Goal: Task Accomplishment & Management: Manage account settings

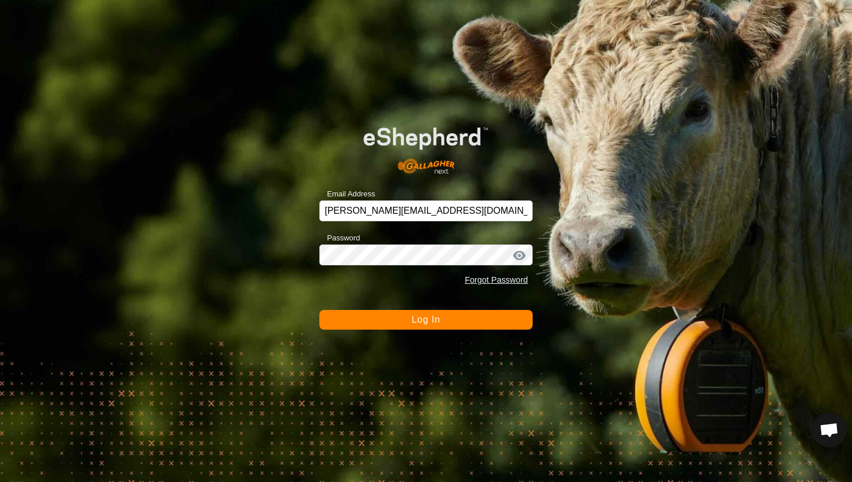
click at [407, 316] on button "Log In" at bounding box center [425, 320] width 213 height 20
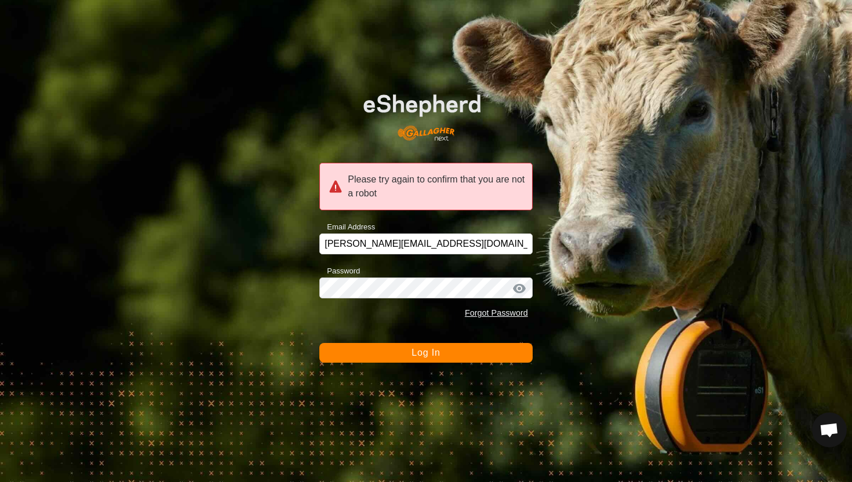
click at [432, 355] on span "Log In" at bounding box center [425, 353] width 28 height 10
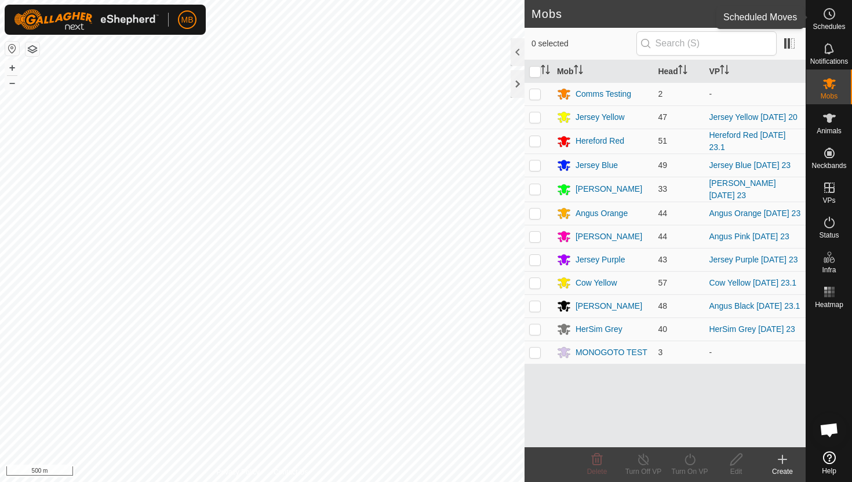
click at [831, 19] on circle at bounding box center [829, 14] width 10 height 10
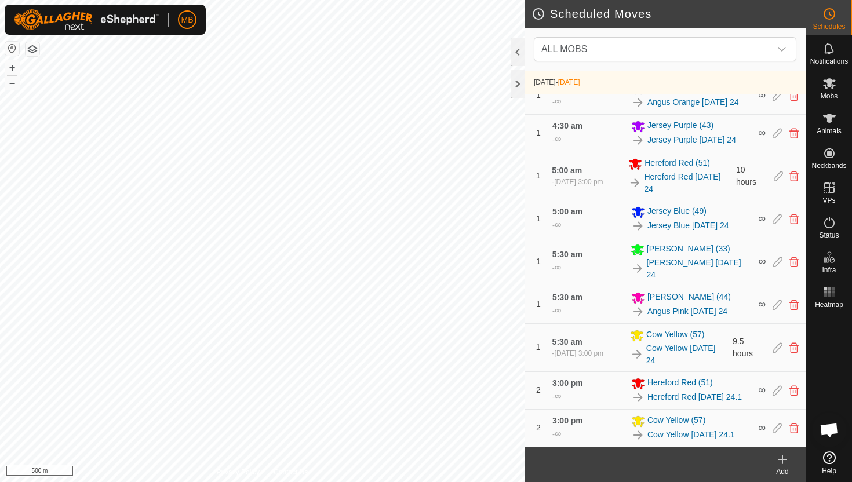
scroll to position [505, 0]
click at [828, 83] on icon at bounding box center [829, 83] width 13 height 11
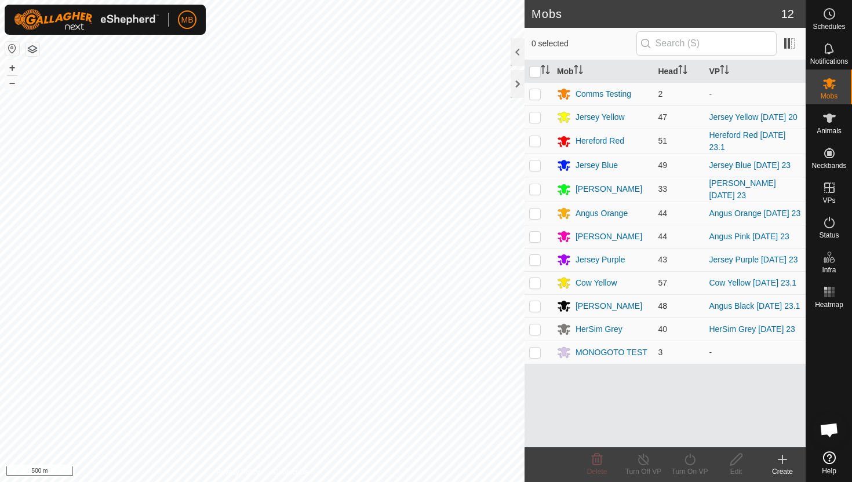
click at [534, 311] on p-checkbox at bounding box center [535, 305] width 12 height 9
checkbox input "true"
click at [692, 455] on icon at bounding box center [689, 459] width 14 height 14
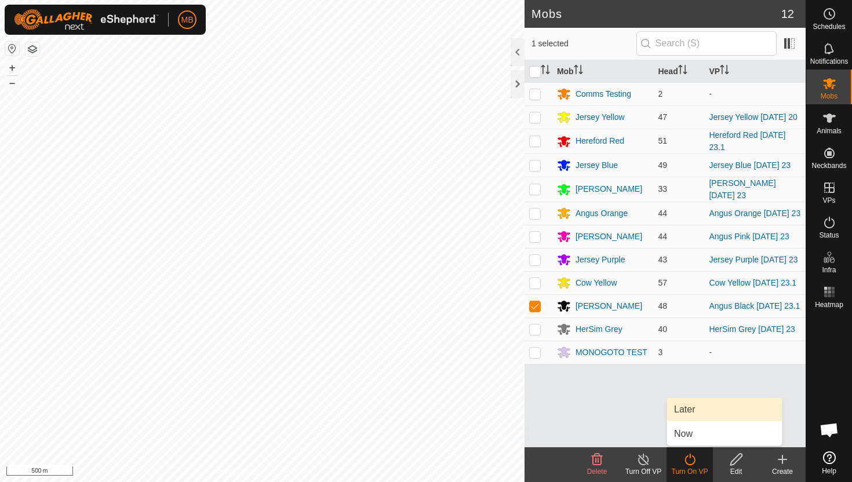
click at [688, 407] on link "Later" at bounding box center [724, 409] width 115 height 23
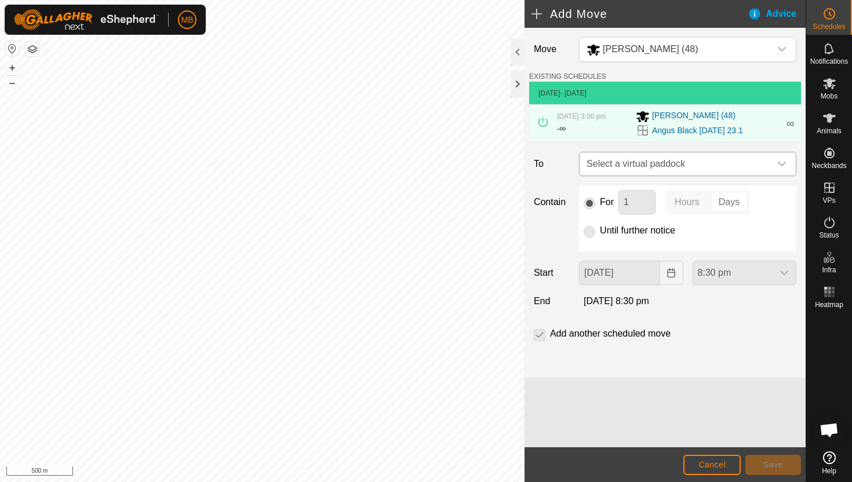
click at [772, 164] on div "dropdown trigger" at bounding box center [781, 163] width 23 height 23
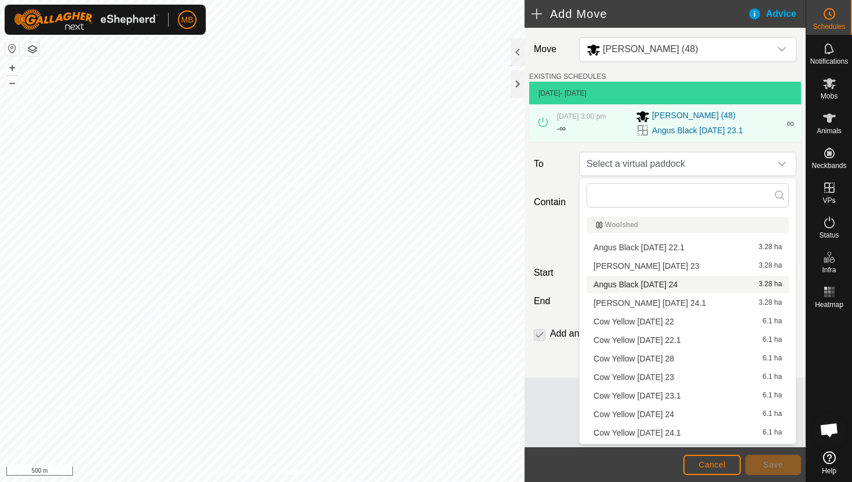
click at [687, 285] on li "[PERSON_NAME] [DATE] 24 3.28 ha" at bounding box center [687, 284] width 202 height 17
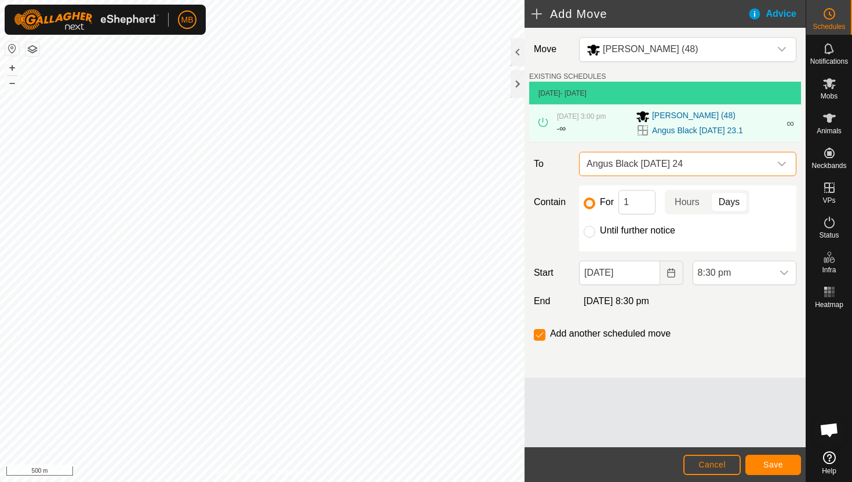
click at [625, 231] on label "Until further notice" at bounding box center [637, 230] width 75 height 9
click at [595, 231] on input "Until further notice" at bounding box center [589, 232] width 12 height 12
radio input "true"
checkbox input "false"
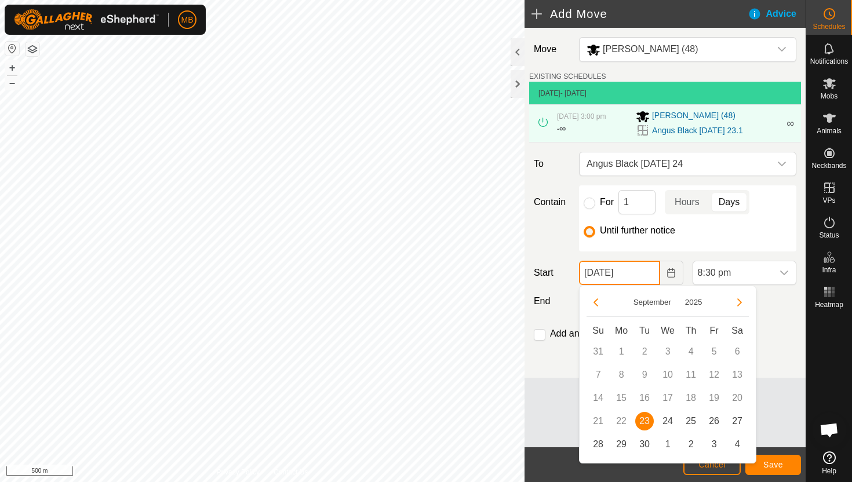
click at [644, 278] on input "[DATE]" at bounding box center [619, 273] width 81 height 24
click at [669, 414] on span "24" at bounding box center [667, 421] width 19 height 19
type input "[DATE]"
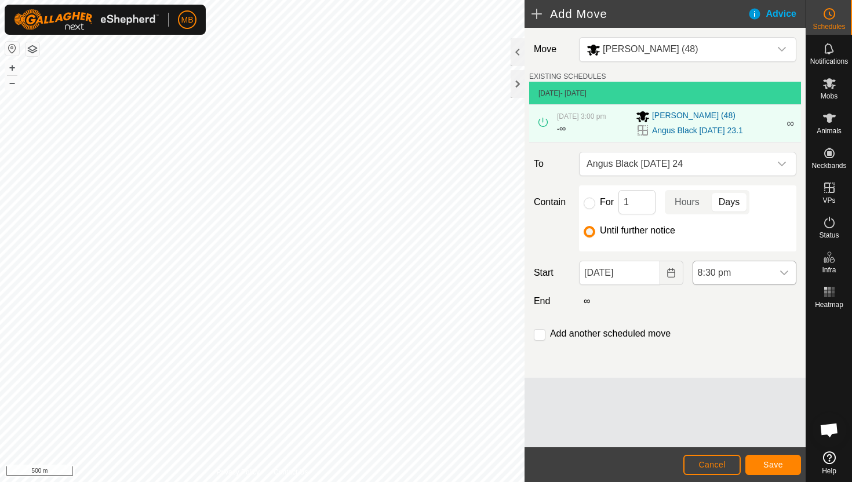
click at [750, 271] on span "8:30 pm" at bounding box center [732, 272] width 79 height 23
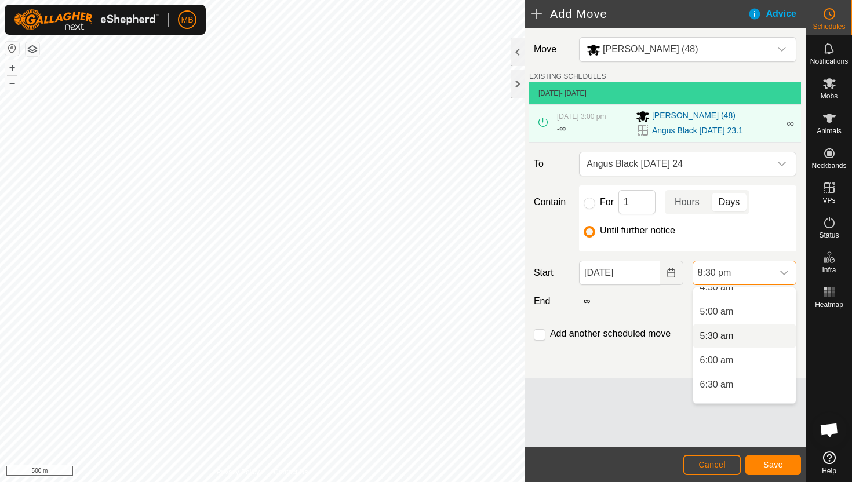
scroll to position [225, 0]
click at [754, 344] on li "5:30 am" at bounding box center [744, 341] width 103 height 23
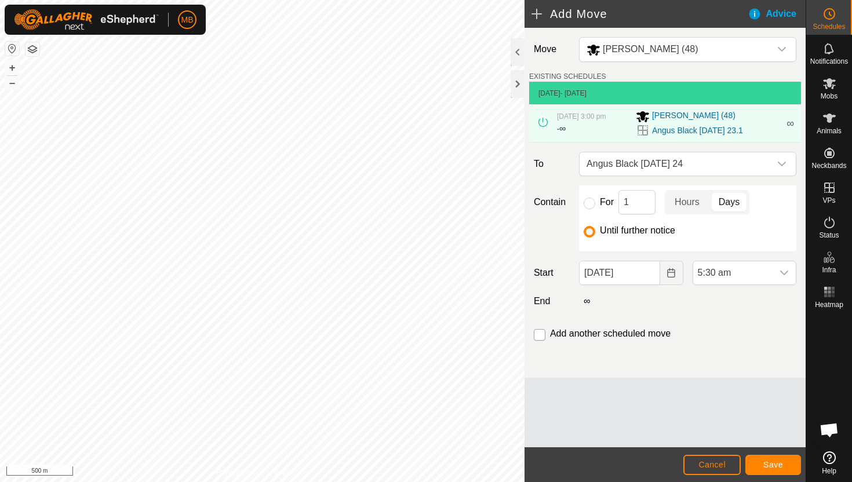
click at [539, 336] on input "checkbox" at bounding box center [540, 335] width 12 height 12
checkbox input "true"
click at [780, 467] on span "Save" at bounding box center [773, 464] width 20 height 9
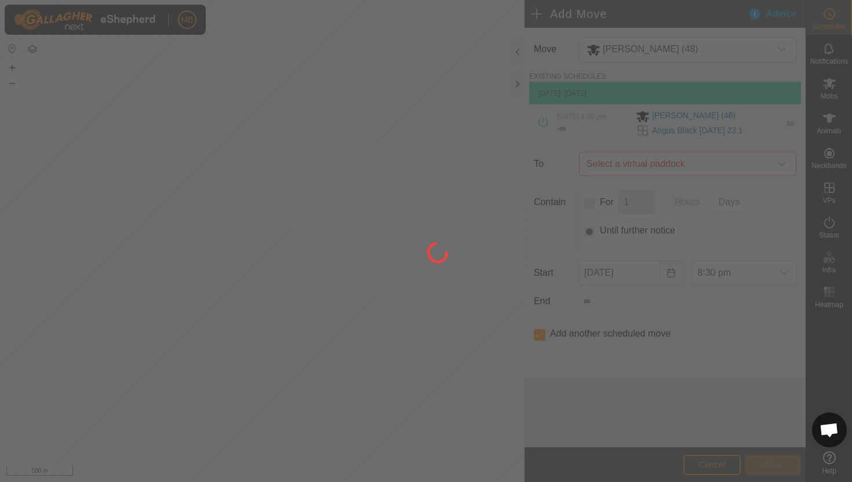
type input "24 Sep, 2025"
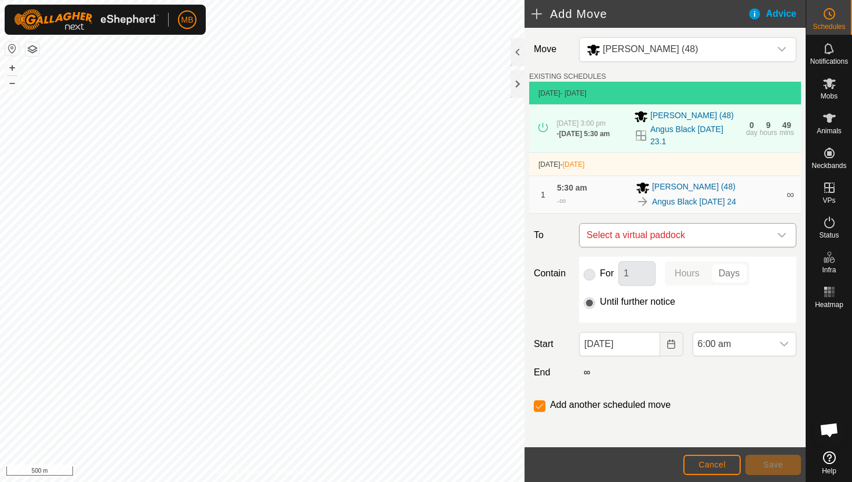
click at [781, 240] on icon "dropdown trigger" at bounding box center [781, 235] width 9 height 9
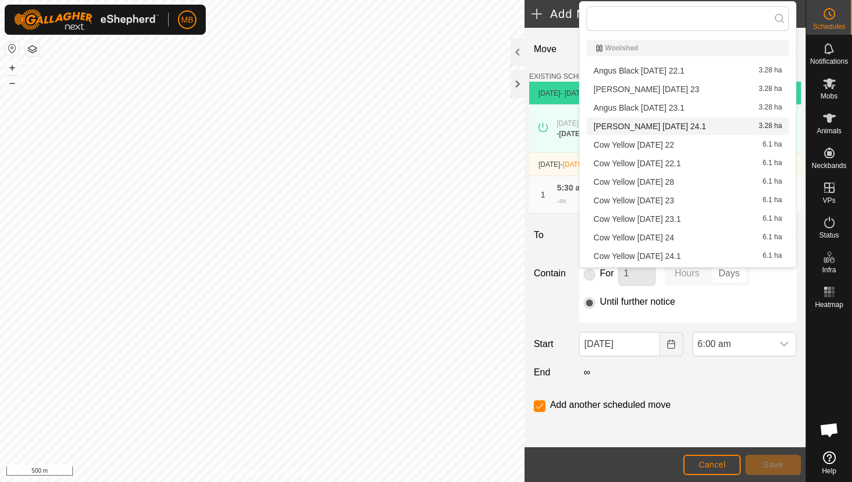
click at [698, 127] on li "Angus Black Wednesday 24.1 3.28 ha" at bounding box center [687, 126] width 202 height 17
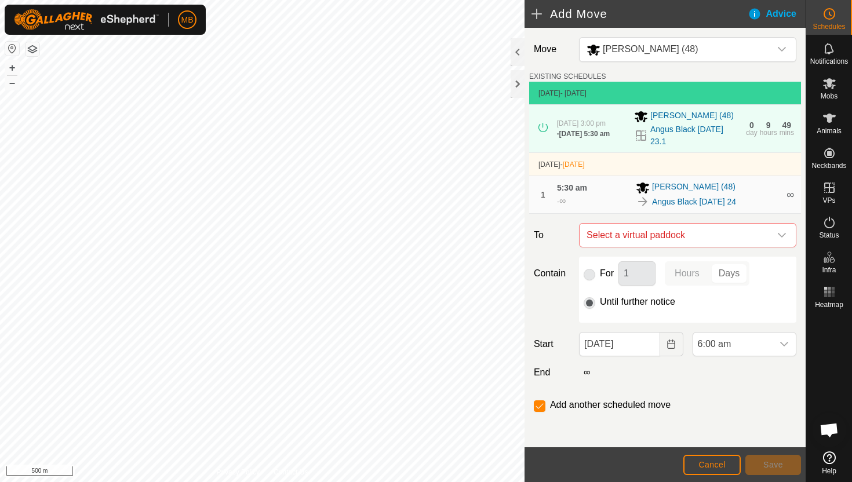
checkbox input "false"
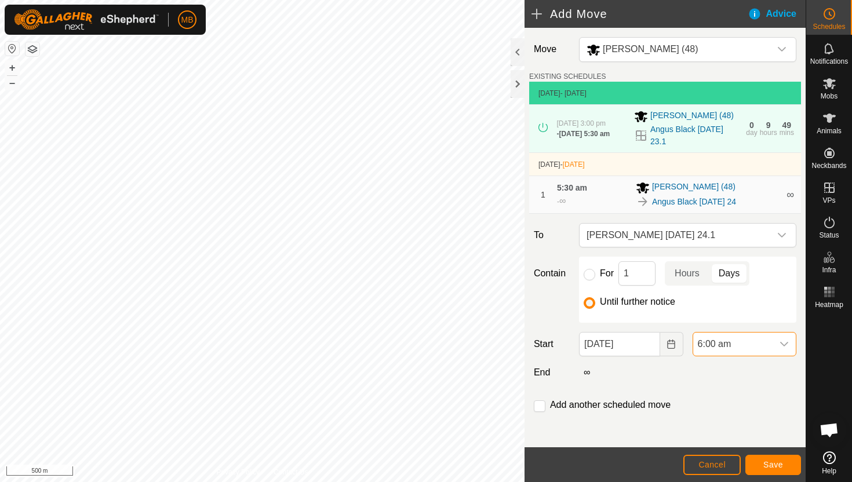
click at [766, 344] on span "6:00 am" at bounding box center [732, 344] width 79 height 23
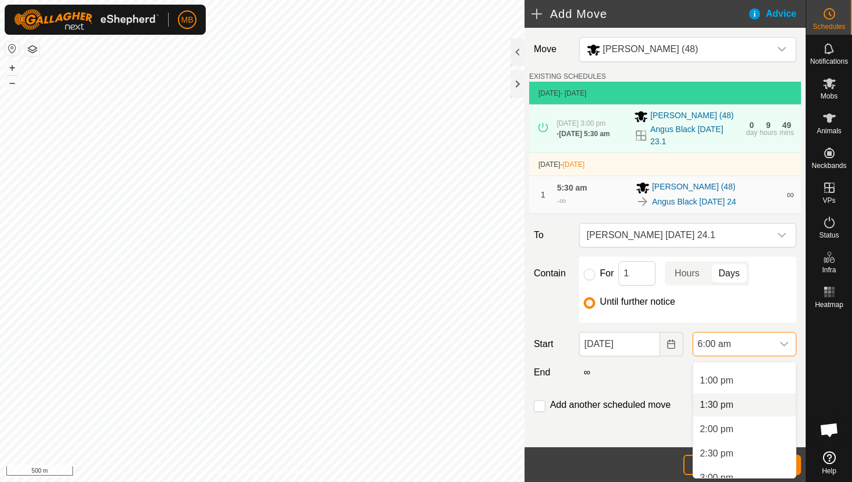
scroll to position [652, 0]
click at [747, 449] on li "3:00 pm" at bounding box center [744, 451] width 103 height 23
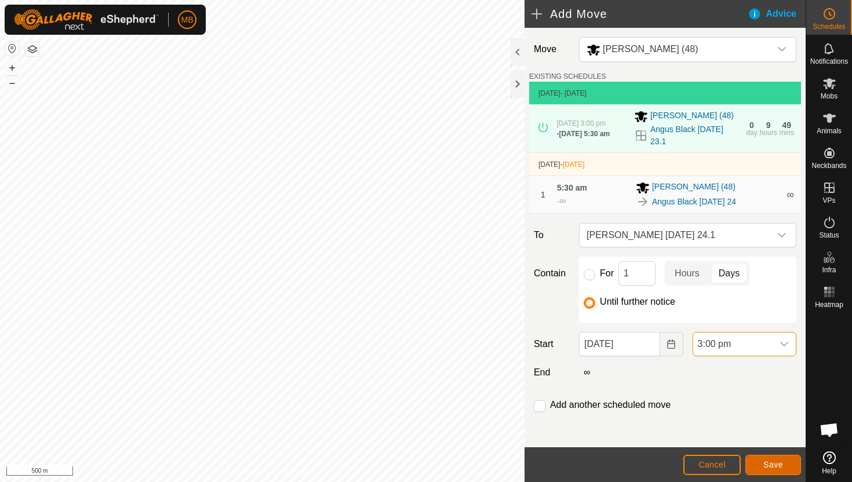
click at [763, 464] on span "Save" at bounding box center [773, 464] width 20 height 9
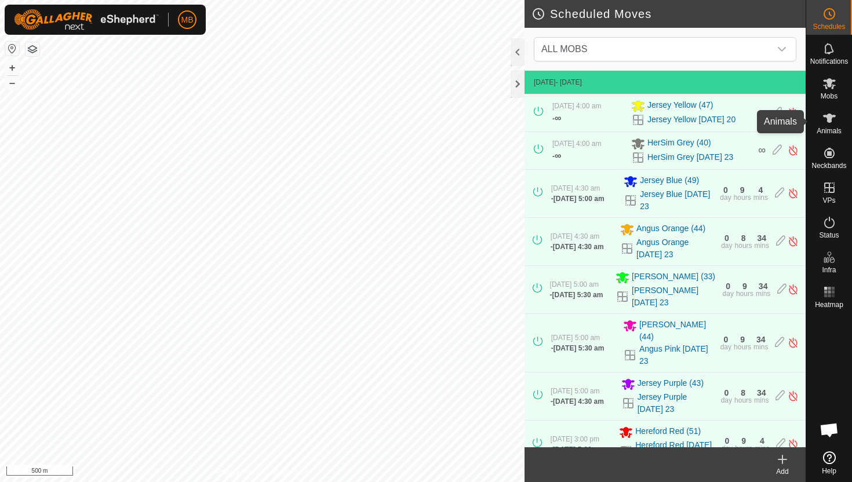
click at [828, 121] on icon at bounding box center [829, 118] width 13 height 9
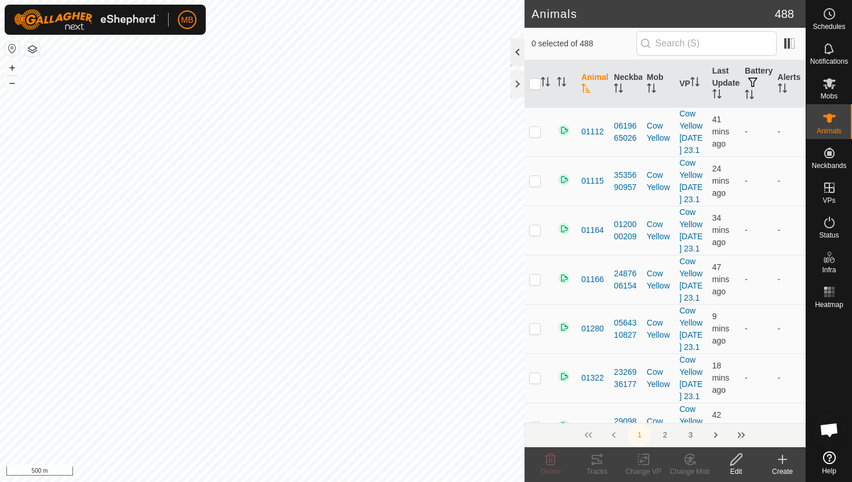
click at [516, 59] on div at bounding box center [517, 52] width 14 height 28
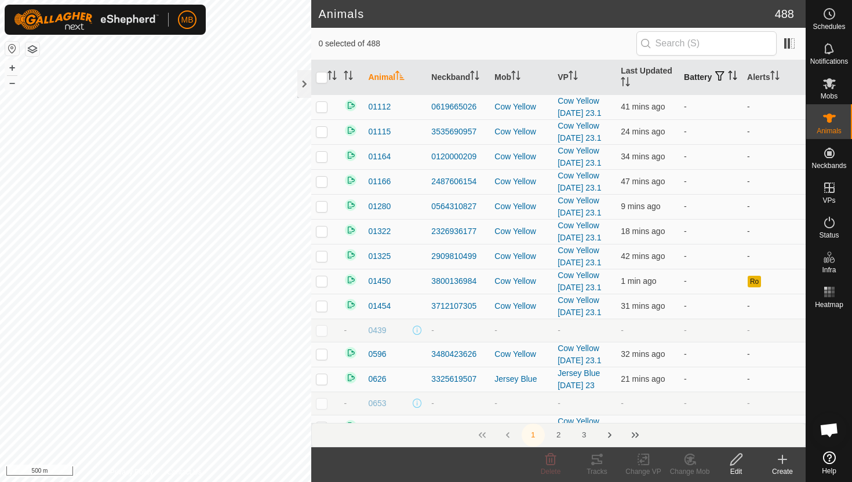
click at [728, 80] on icon "Activate to sort" at bounding box center [732, 75] width 9 height 9
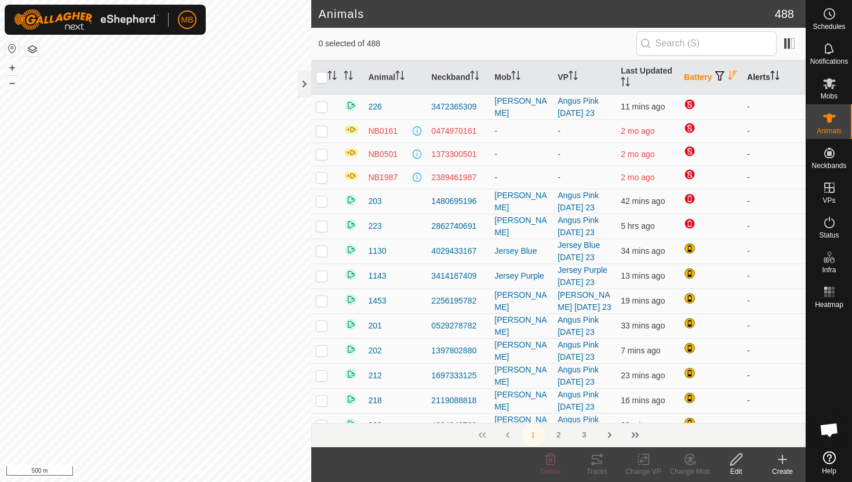
click at [775, 75] on icon "Activate to sort" at bounding box center [774, 75] width 9 height 9
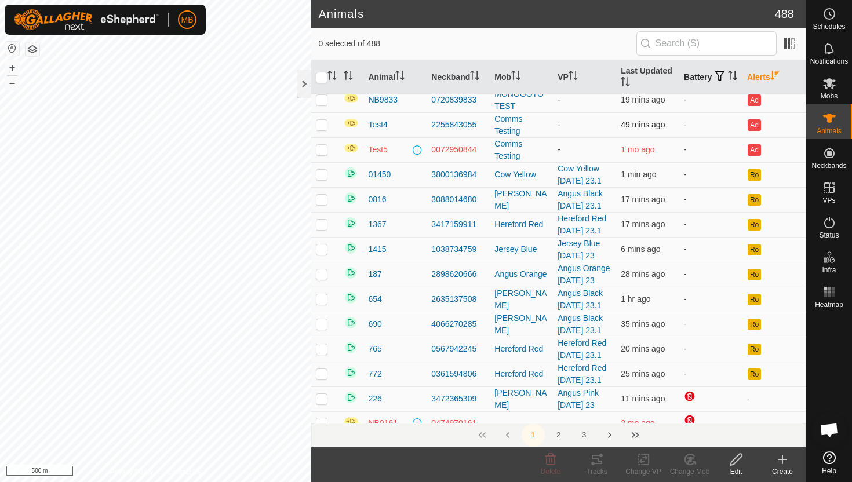
scroll to position [58, 0]
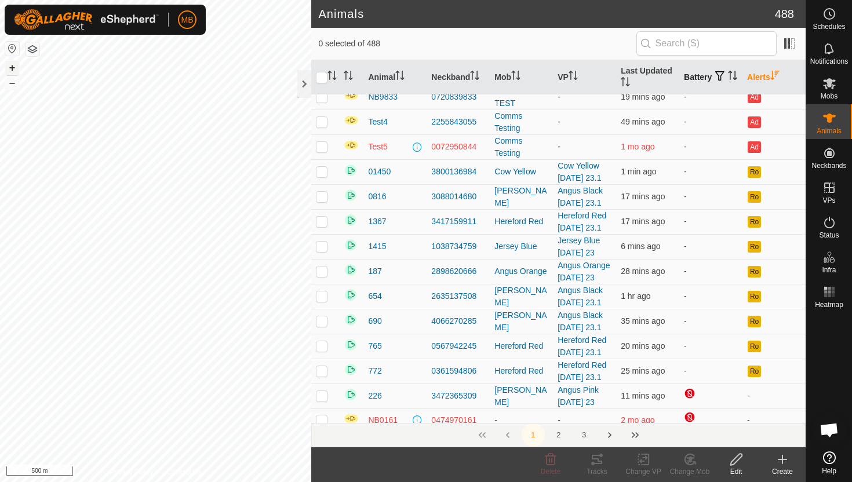
click at [12, 65] on button "+" at bounding box center [12, 68] width 14 height 14
click at [12, 82] on button "–" at bounding box center [12, 83] width 14 height 14
click at [302, 80] on div at bounding box center [304, 84] width 14 height 28
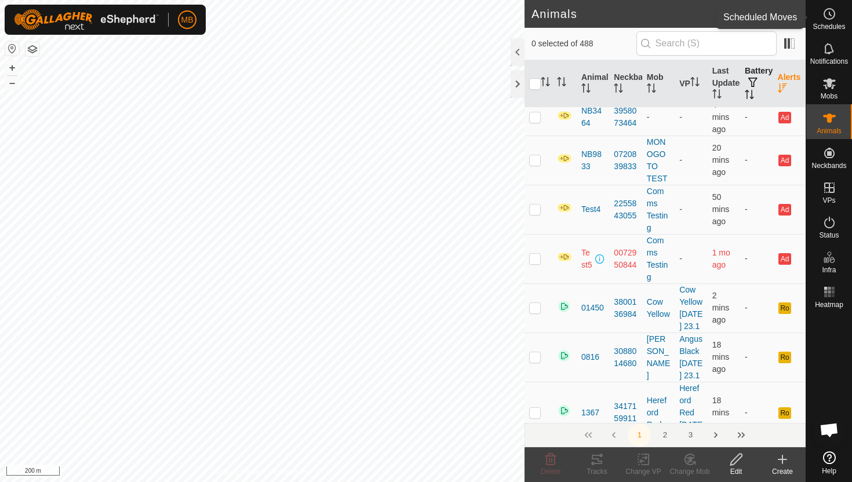
click at [828, 17] on icon at bounding box center [829, 14] width 14 height 14
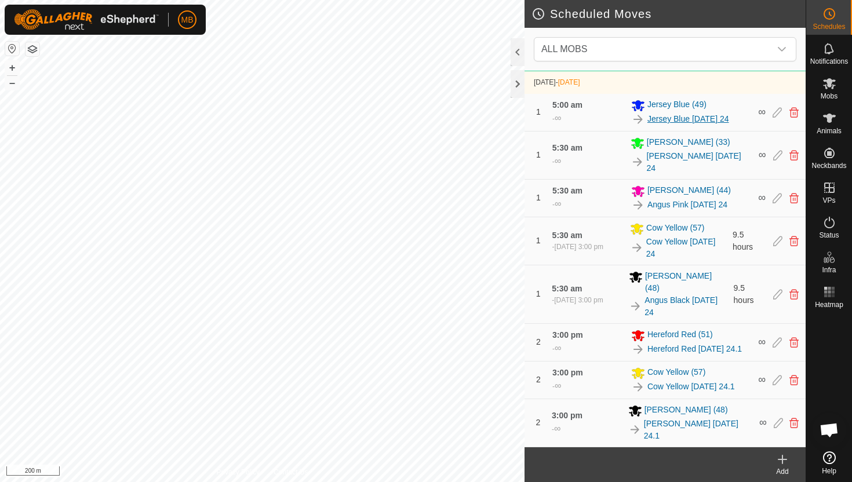
scroll to position [666, 0]
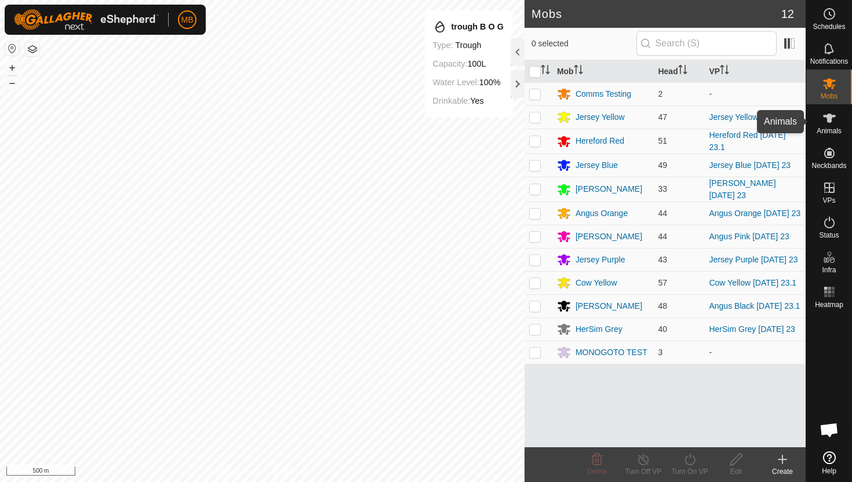
click at [695, 122] on icon at bounding box center [829, 118] width 13 height 9
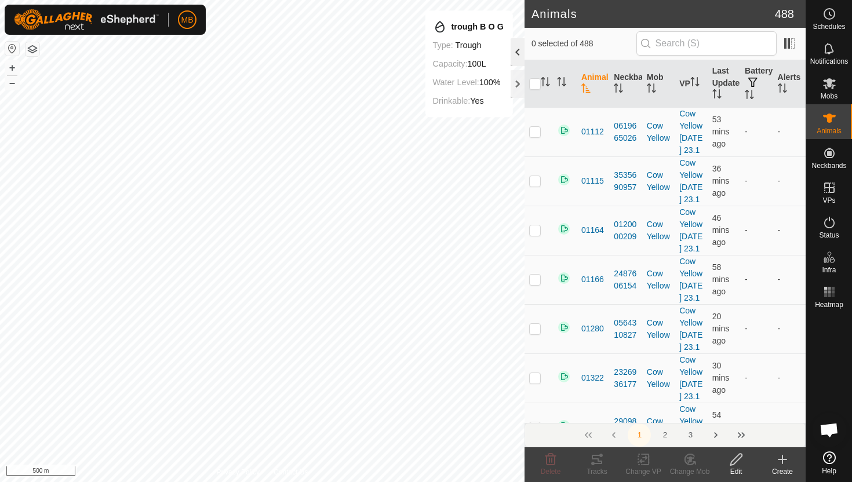
click at [516, 53] on div at bounding box center [517, 52] width 14 height 28
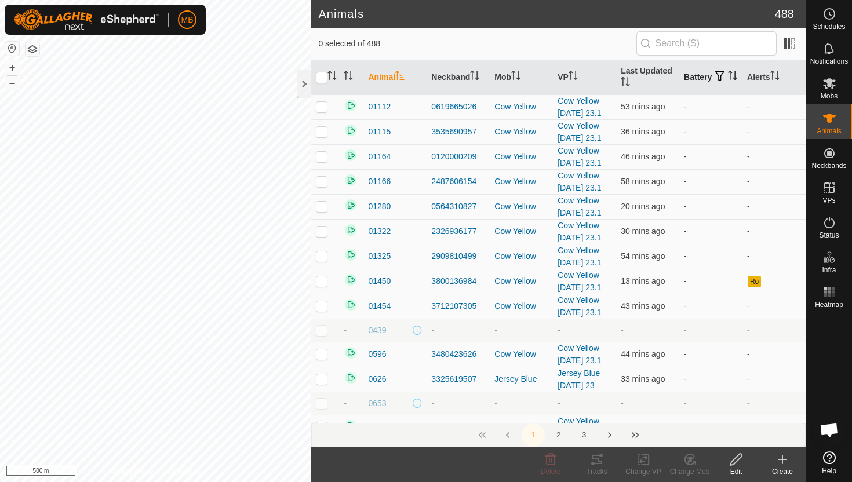
click at [695, 80] on icon "Activate to sort" at bounding box center [732, 75] width 9 height 9
